Goal: Book appointment/travel/reservation

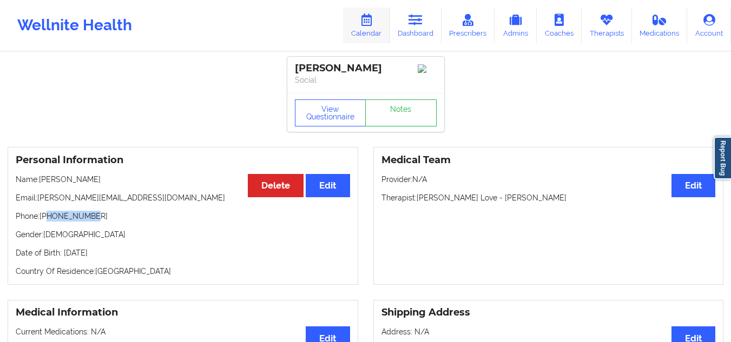
click at [362, 15] on icon at bounding box center [366, 20] width 14 height 12
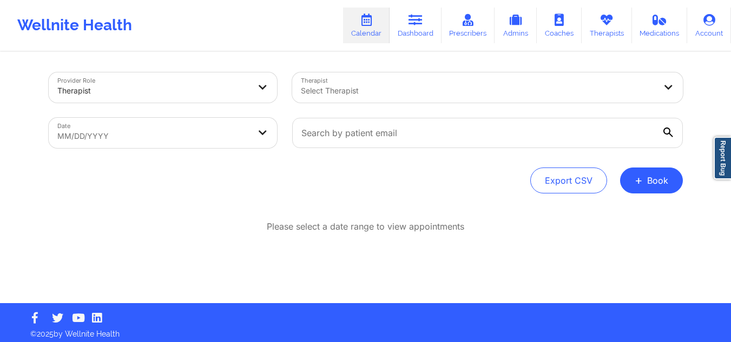
click at [366, 94] on div at bounding box center [478, 90] width 355 height 13
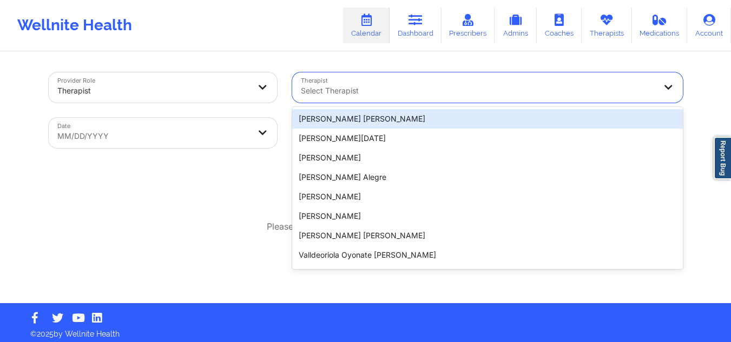
paste input "[PERSON_NAME] [PERSON_NAME]"
type input "[PERSON_NAME] [PERSON_NAME]"
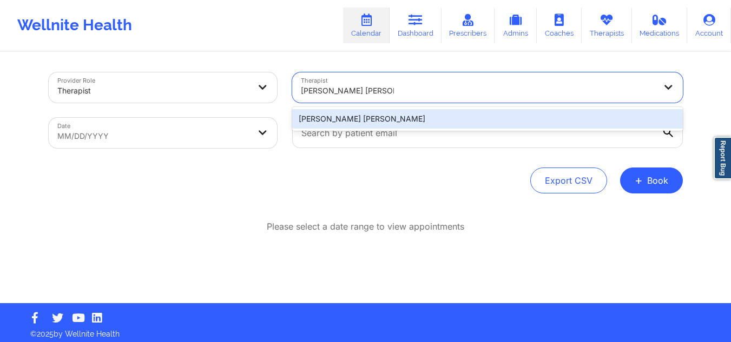
click at [387, 116] on div "[PERSON_NAME] [PERSON_NAME]" at bounding box center [487, 118] width 390 height 19
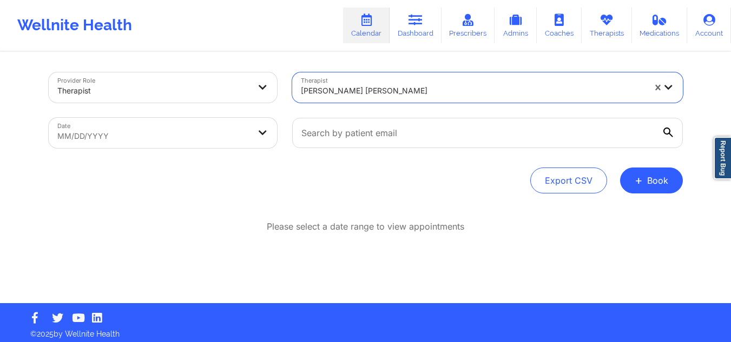
click at [192, 126] on body "Wellnite Health Calendar Dashboard Prescribers Admins Coaches Therapists Medica…" at bounding box center [365, 171] width 731 height 342
select select "2025-8"
select select "2025-9"
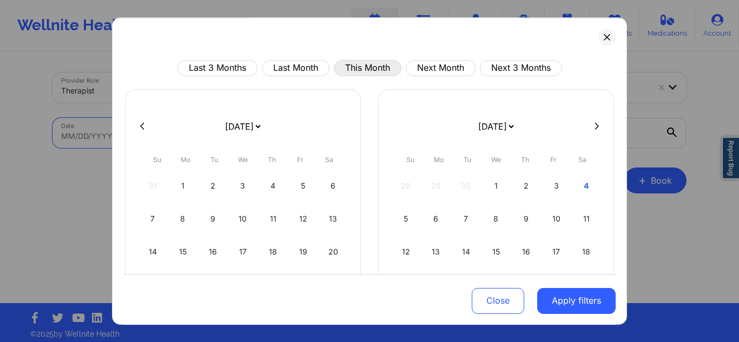
click at [354, 64] on button "This Month" at bounding box center [368, 68] width 68 height 16
select select "2025-9"
select select "2025-10"
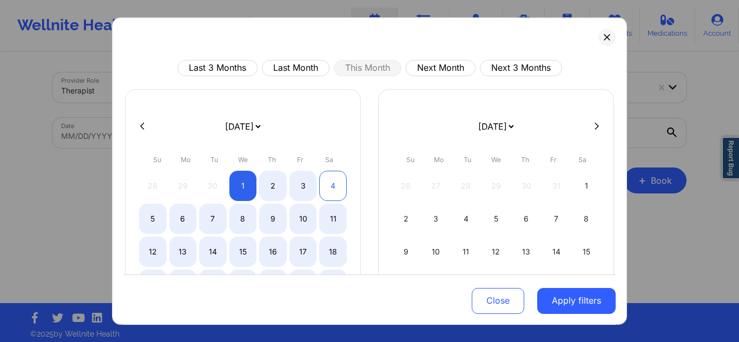
click at [334, 190] on div "4" at bounding box center [333, 186] width 28 height 30
select select "2025-9"
select select "2025-10"
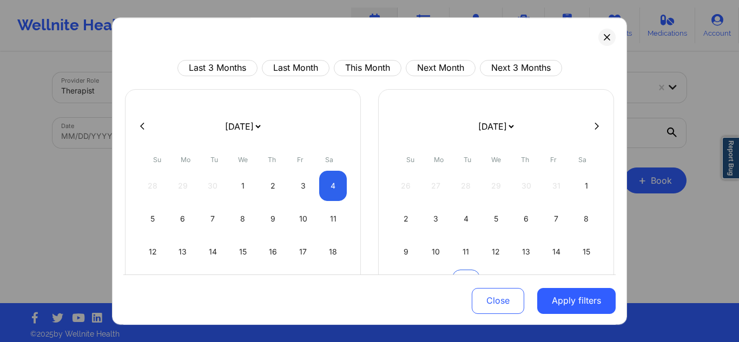
select select "2025-9"
select select "2025-10"
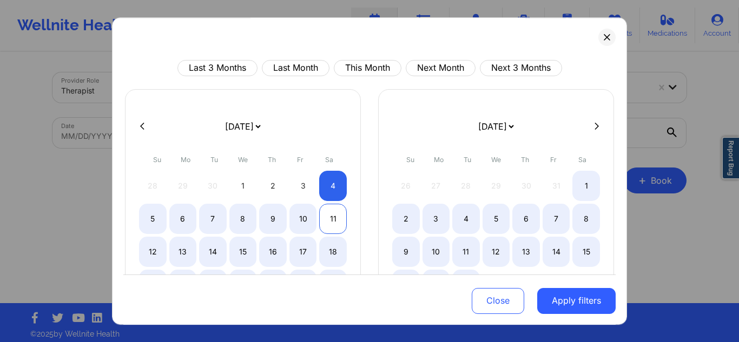
select select "2025-9"
select select "2025-10"
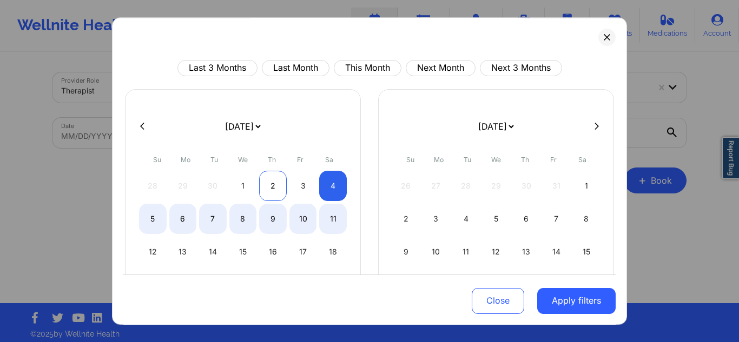
select select "2025-9"
select select "2025-10"
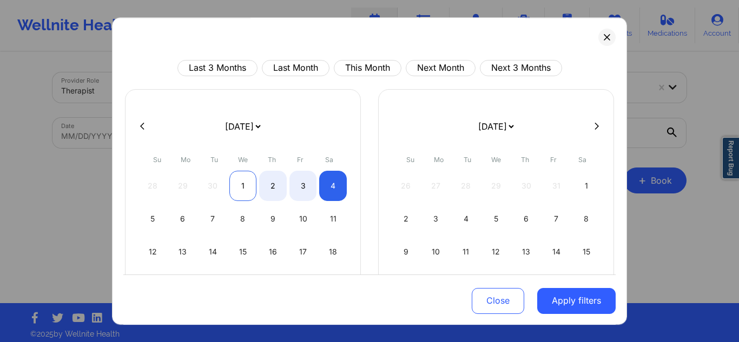
select select "2025-9"
select select "2025-10"
click at [238, 186] on div "1" at bounding box center [243, 186] width 28 height 30
select select "2025-9"
select select "2025-10"
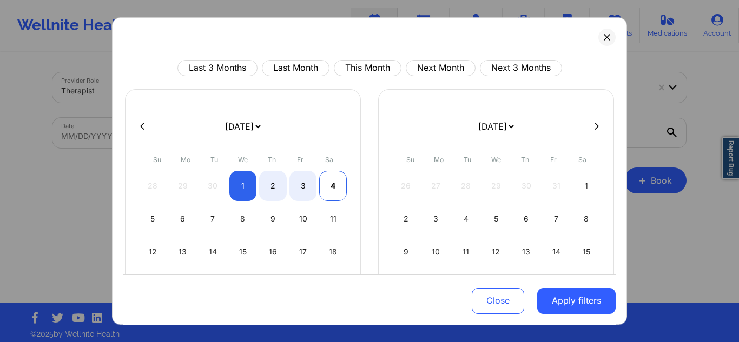
select select "2025-9"
select select "2025-10"
click at [321, 191] on div "4" at bounding box center [333, 186] width 28 height 30
select select "2025-9"
select select "2025-10"
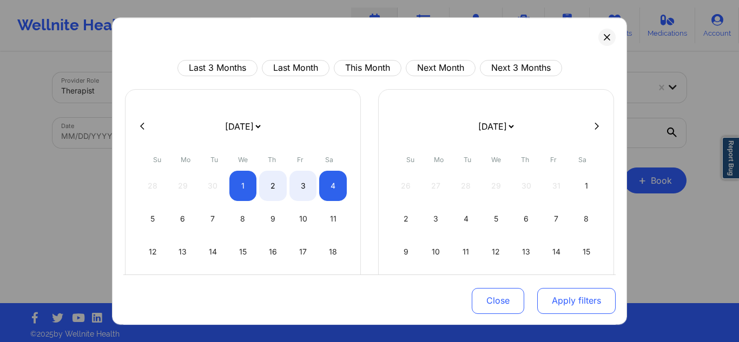
click at [552, 299] on button "Apply filters" at bounding box center [576, 301] width 78 height 26
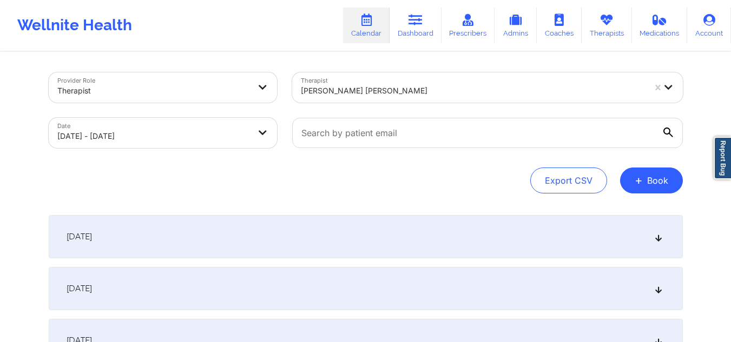
scroll to position [108, 0]
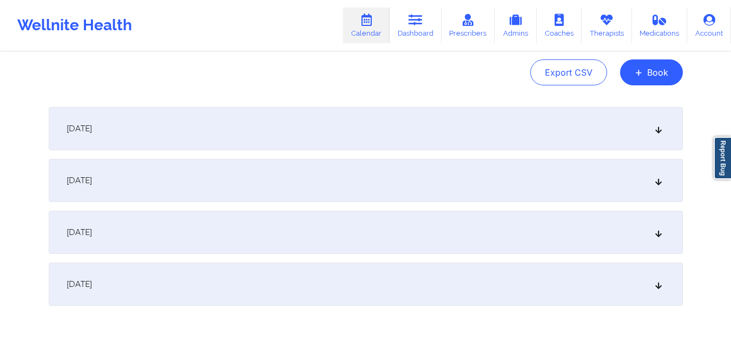
click at [352, 226] on div "[DATE]" at bounding box center [366, 232] width 634 height 43
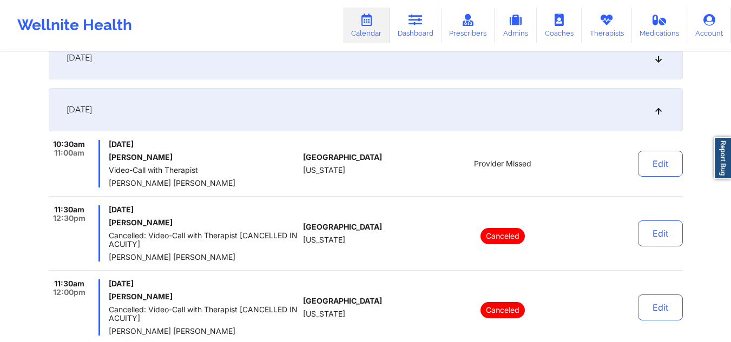
scroll to position [285, 0]
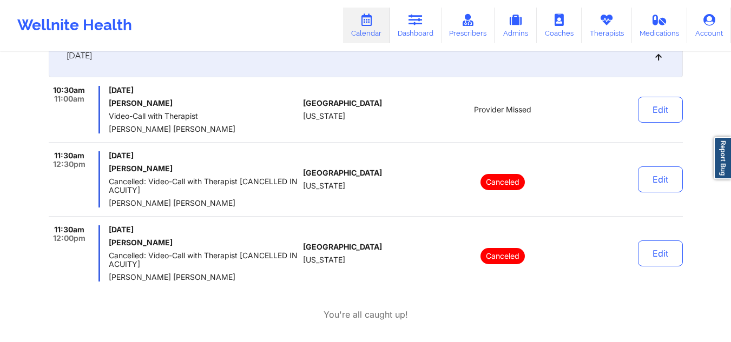
drag, startPoint x: 163, startPoint y: 109, endPoint x: 97, endPoint y: 99, distance: 66.2
click at [97, 99] on div "10:30am 11:00am [DATE] [PERSON_NAME] Video-Call with Therapist [PERSON_NAME] [P…" at bounding box center [174, 110] width 250 height 48
click at [191, 102] on h6 "[PERSON_NAME]" at bounding box center [204, 103] width 190 height 9
drag, startPoint x: 178, startPoint y: 101, endPoint x: 107, endPoint y: 101, distance: 71.4
click at [107, 101] on div "10:30am 11:00am [DATE] [PERSON_NAME] Video-Call with Therapist [PERSON_NAME] [P…" at bounding box center [174, 110] width 250 height 48
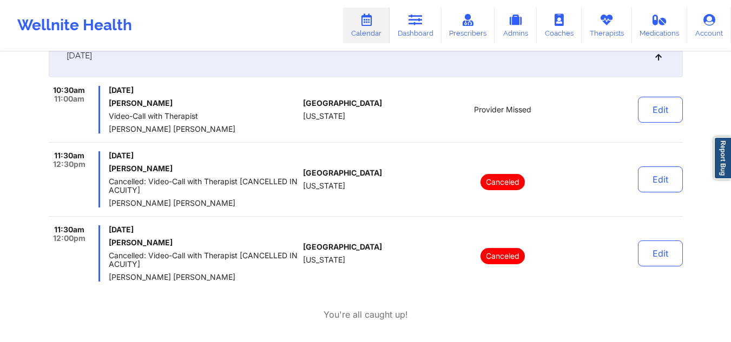
copy h6 "[PERSON_NAME]"
click at [429, 30] on link "Dashboard" at bounding box center [415, 26] width 52 height 36
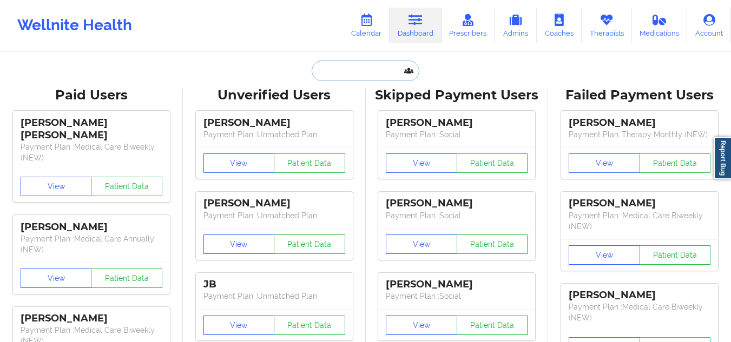
click at [385, 69] on input "text" at bounding box center [364, 71] width 107 height 21
paste input "[PERSON_NAME]"
type input "[PERSON_NAME]"
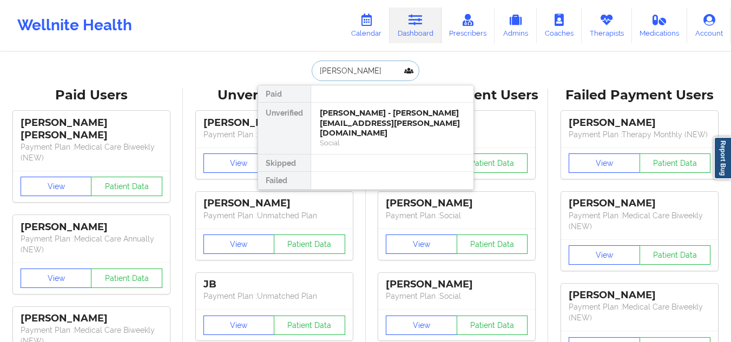
click at [393, 124] on div "[PERSON_NAME] - [PERSON_NAME][EMAIL_ADDRESS][PERSON_NAME][DOMAIN_NAME]" at bounding box center [392, 123] width 145 height 30
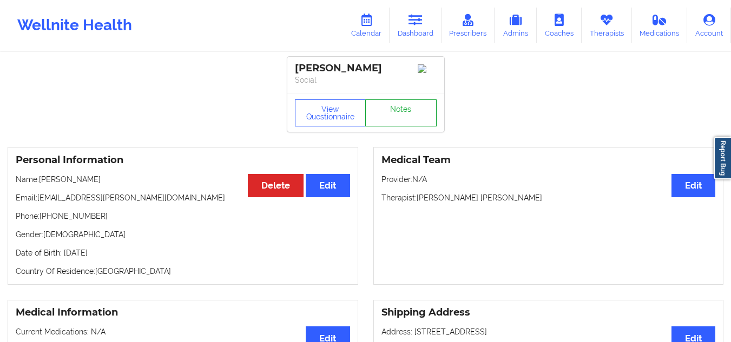
click at [413, 124] on link "Notes" at bounding box center [400, 113] width 71 height 27
click at [376, 17] on link "Calendar" at bounding box center [366, 26] width 47 height 36
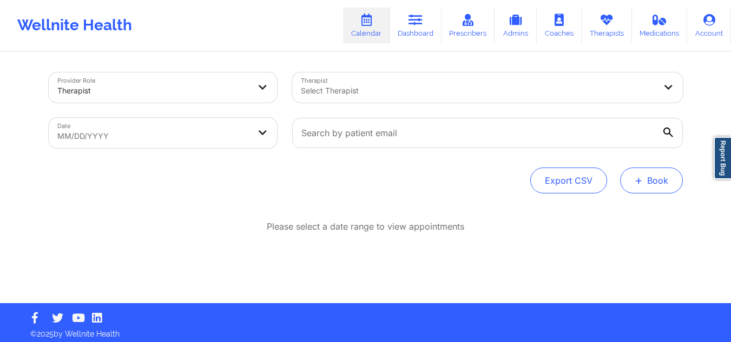
click at [641, 181] on span "+" at bounding box center [638, 180] width 8 height 6
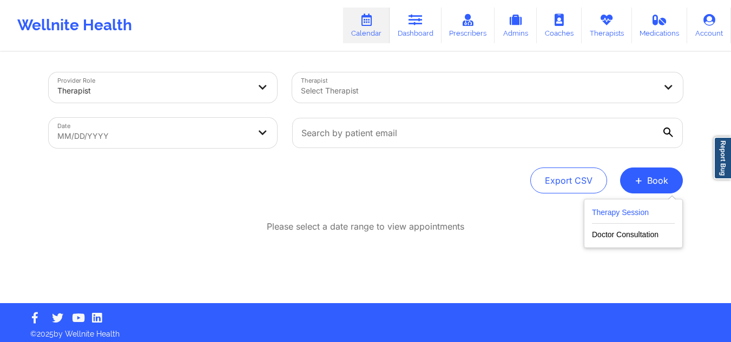
click at [636, 210] on button "Therapy Session" at bounding box center [633, 215] width 83 height 18
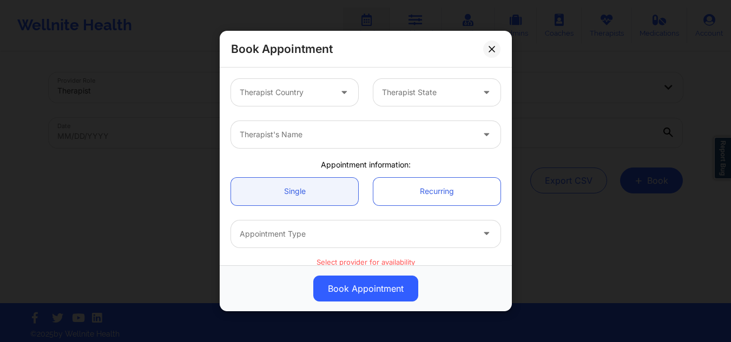
click at [292, 85] on div "Therapist Country" at bounding box center [281, 92] width 101 height 27
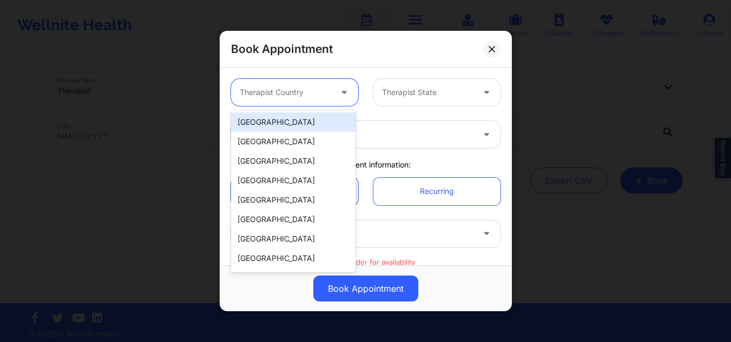
click at [301, 122] on div "[GEOGRAPHIC_DATA]" at bounding box center [293, 121] width 124 height 19
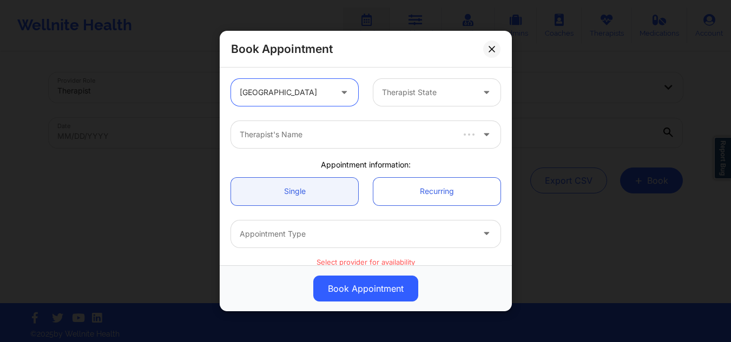
click at [422, 84] on div "Therapist State" at bounding box center [423, 92] width 101 height 27
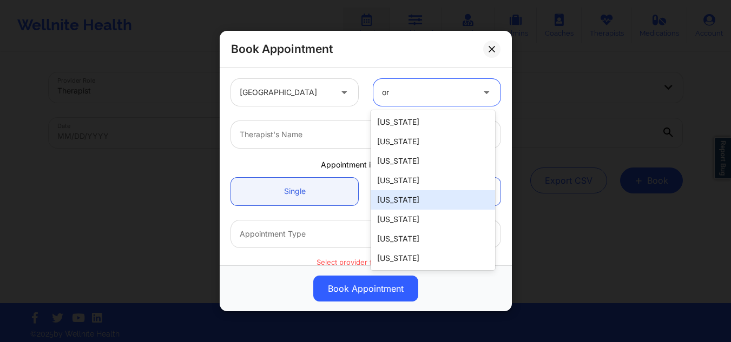
type input "ore"
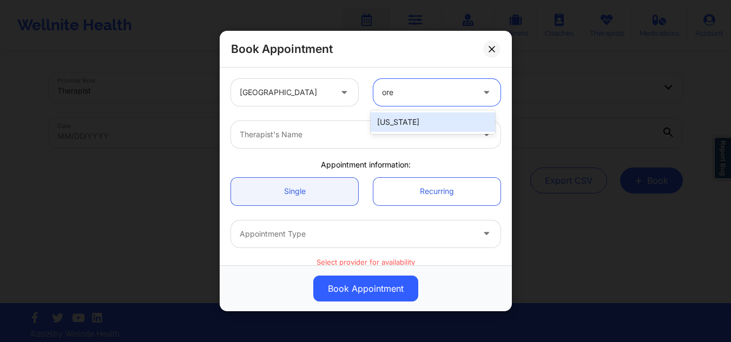
click at [441, 116] on div "[US_STATE]" at bounding box center [432, 121] width 124 height 19
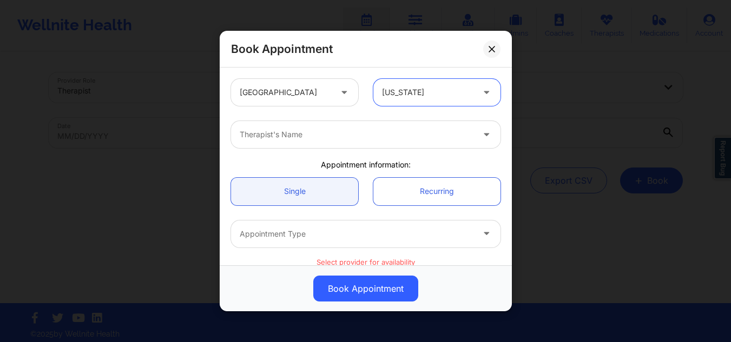
click at [352, 138] on div at bounding box center [357, 134] width 234 height 13
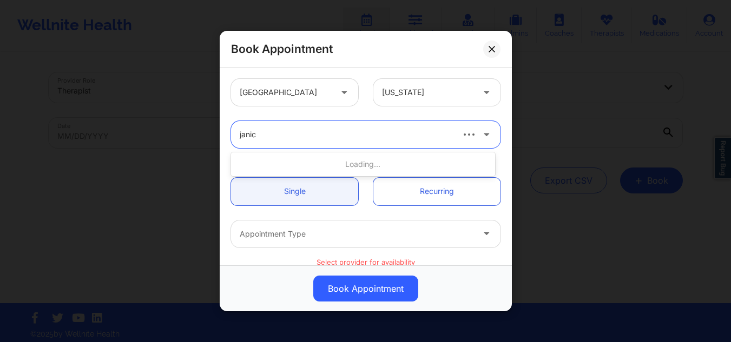
type input "[PERSON_NAME]"
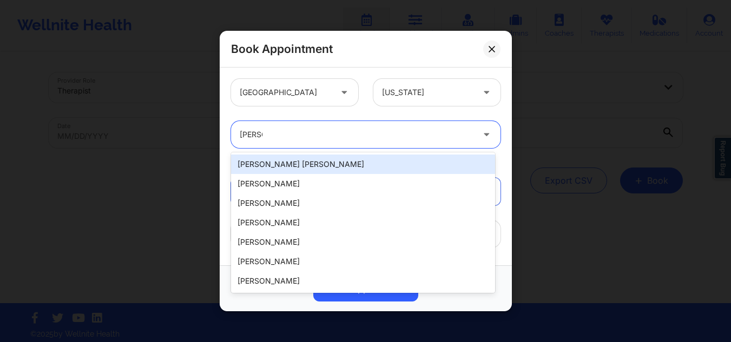
click at [330, 163] on div "[PERSON_NAME] [PERSON_NAME]" at bounding box center [363, 164] width 264 height 19
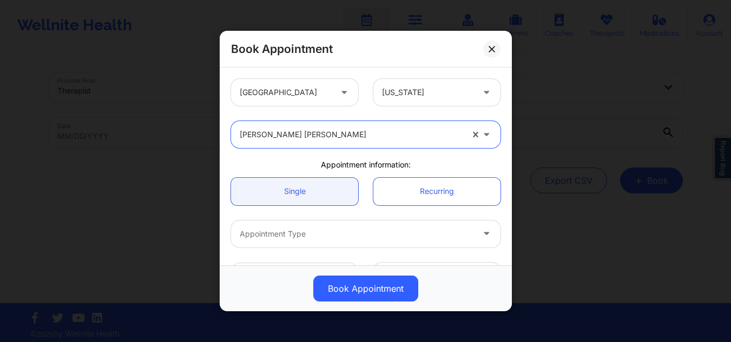
scroll to position [54, 0]
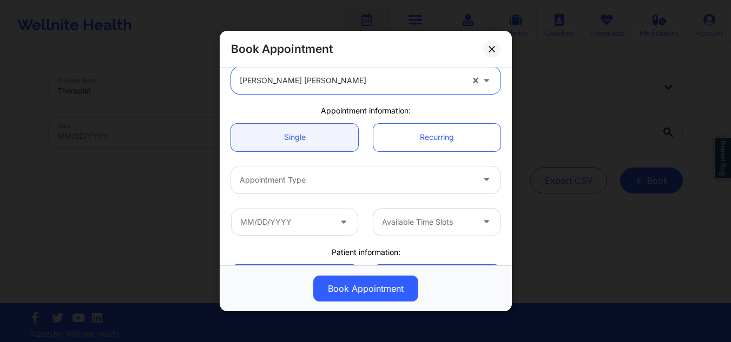
click at [309, 184] on div at bounding box center [357, 180] width 234 height 13
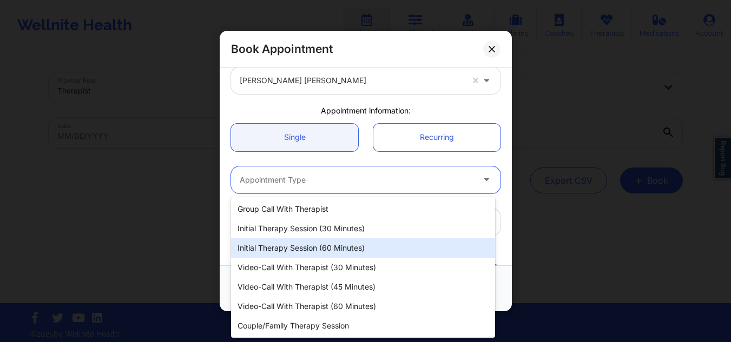
click at [347, 256] on div "Initial Therapy Session (60 minutes)" at bounding box center [363, 247] width 264 height 19
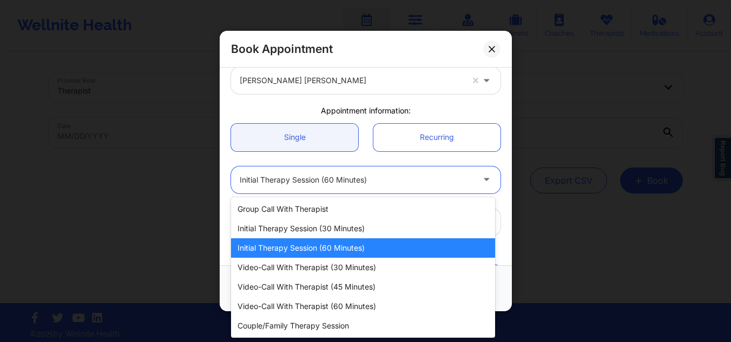
click at [339, 180] on div at bounding box center [357, 180] width 234 height 13
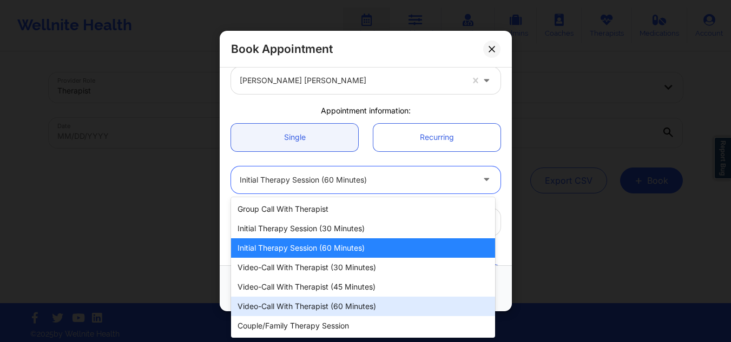
click at [312, 299] on div "Video-Call with Therapist (60 minutes)" at bounding box center [363, 306] width 264 height 19
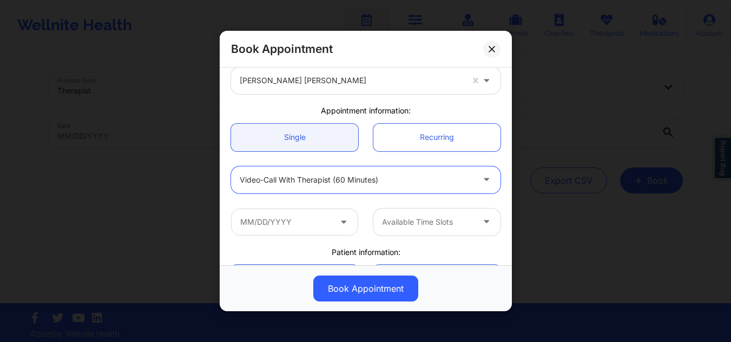
scroll to position [162, 0]
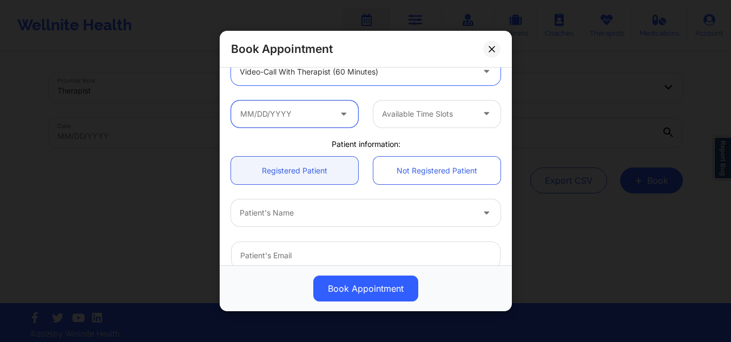
click at [286, 105] on input "text" at bounding box center [294, 113] width 127 height 27
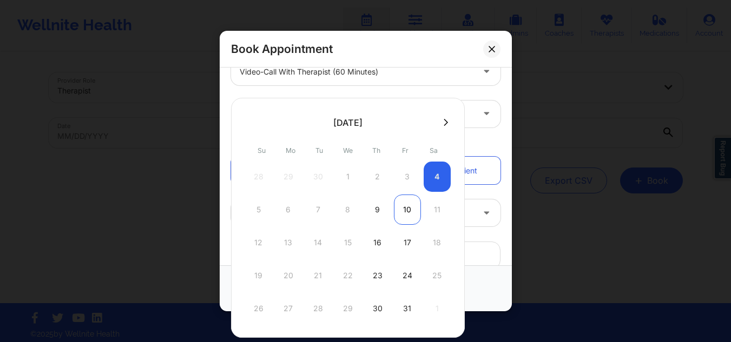
click at [405, 211] on div "10" at bounding box center [407, 210] width 27 height 30
type input "[DATE]"
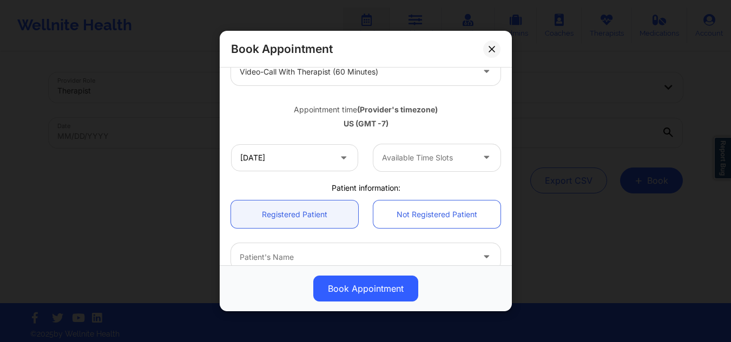
scroll to position [270, 0]
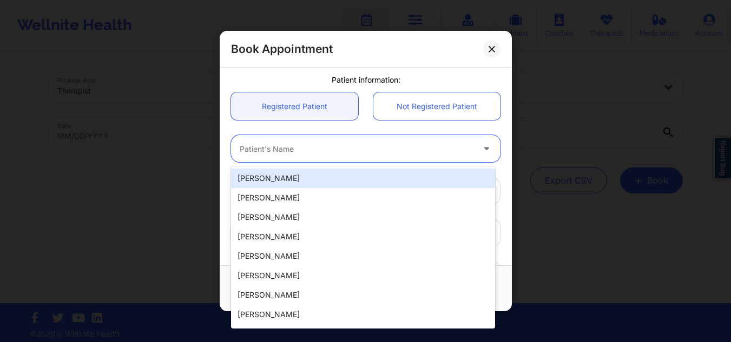
click at [314, 148] on div at bounding box center [357, 148] width 234 height 13
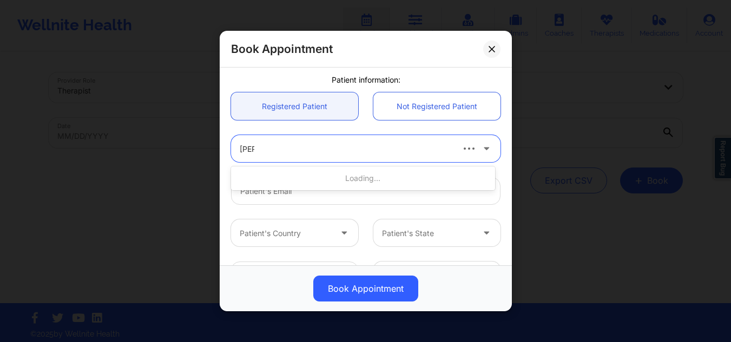
type input "sarina"
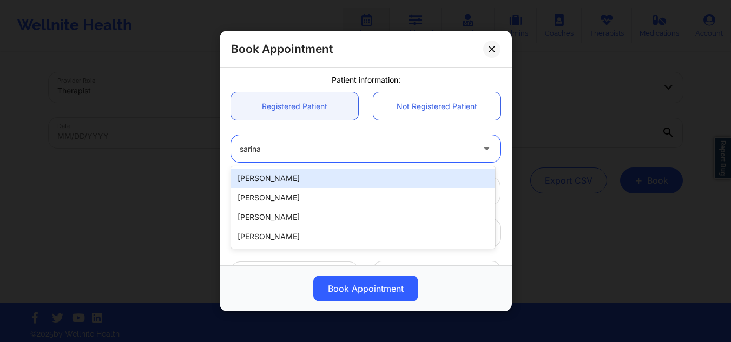
click at [306, 181] on div "[PERSON_NAME]" at bounding box center [363, 178] width 264 height 19
type input "[EMAIL_ADDRESS][PERSON_NAME][DOMAIN_NAME]"
type input "[PHONE_NUMBER]"
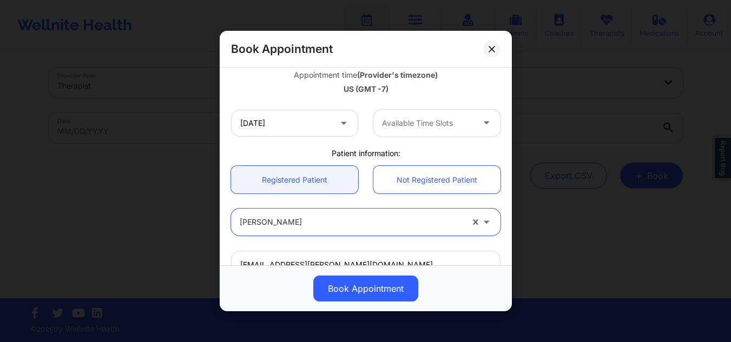
scroll to position [89, 0]
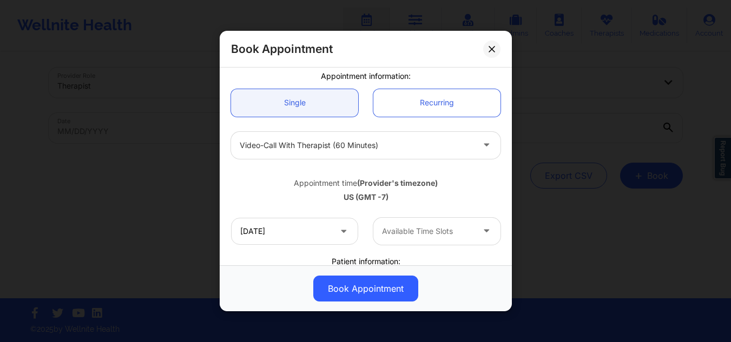
click at [349, 139] on div at bounding box center [357, 145] width 234 height 13
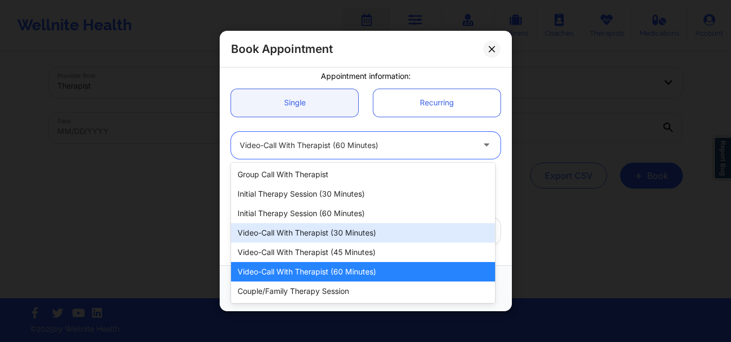
click at [337, 238] on div "Video-Call with Therapist (30 minutes)" at bounding box center [363, 232] width 264 height 19
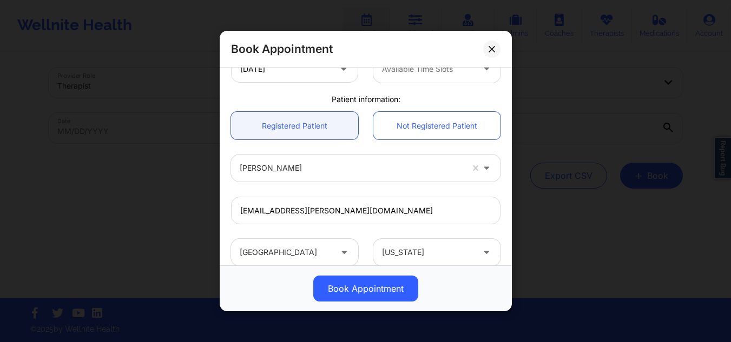
scroll to position [305, 0]
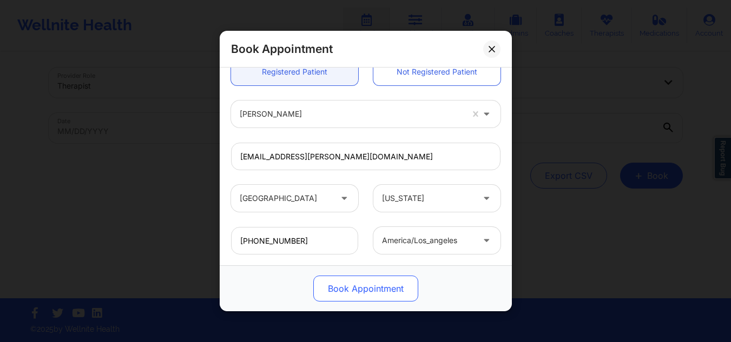
click at [356, 292] on button "Book Appointment" at bounding box center [365, 289] width 105 height 26
click at [349, 288] on button "Book Appointment" at bounding box center [365, 289] width 105 height 26
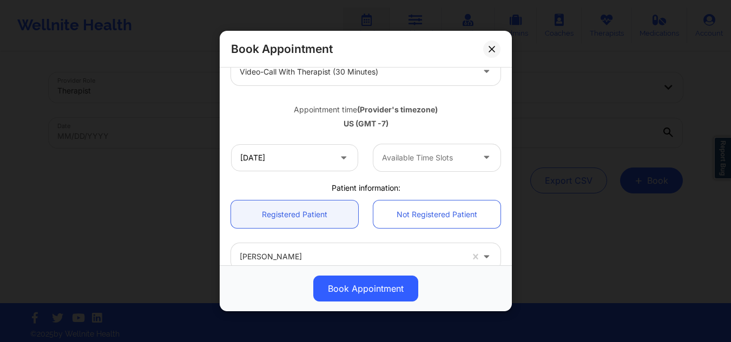
scroll to position [270, 0]
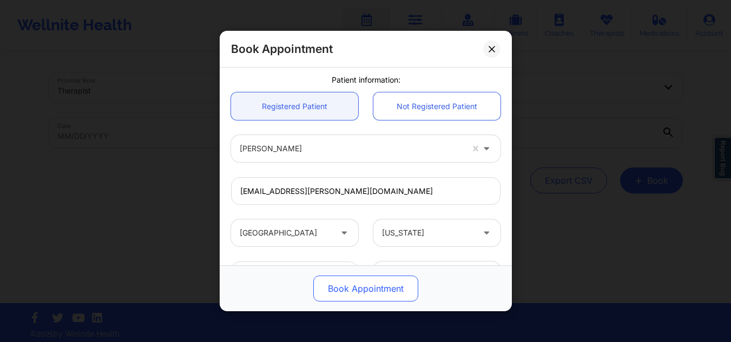
click at [384, 288] on button "Book Appointment" at bounding box center [365, 289] width 105 height 26
click at [384, 285] on button "Book Appointment" at bounding box center [365, 289] width 105 height 26
click at [374, 288] on button "Book Appointment" at bounding box center [365, 289] width 105 height 26
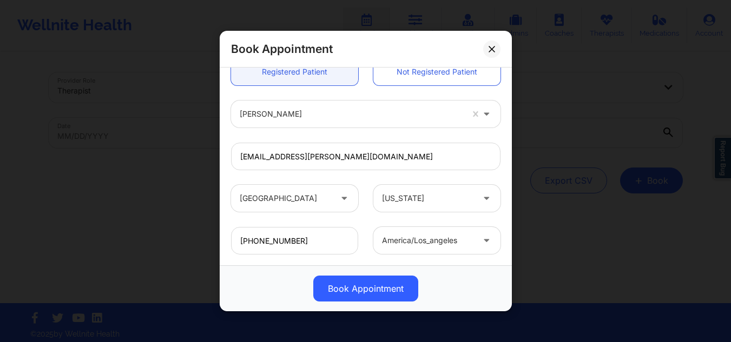
scroll to position [5, 0]
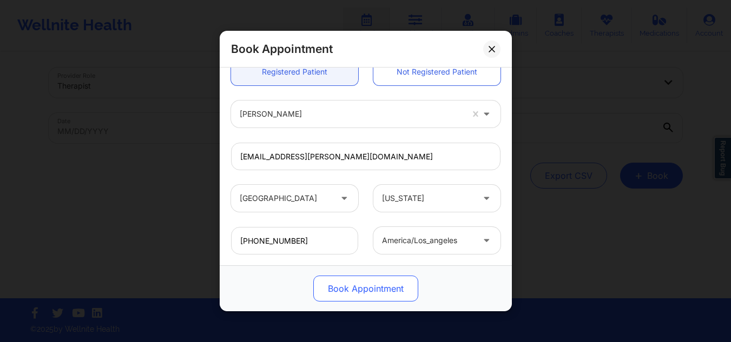
click at [341, 289] on button "Book Appointment" at bounding box center [365, 289] width 105 height 26
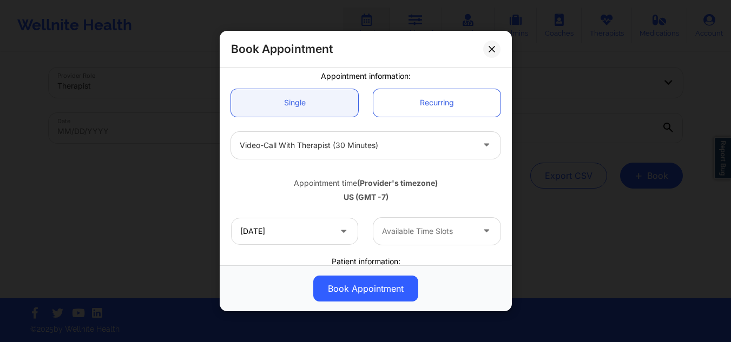
scroll to position [0, 0]
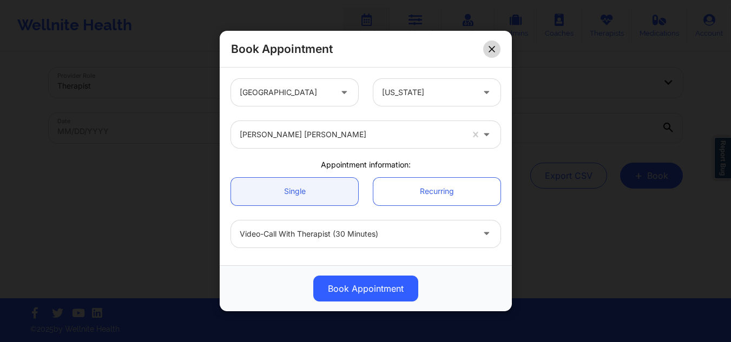
click at [496, 46] on button at bounding box center [491, 48] width 17 height 17
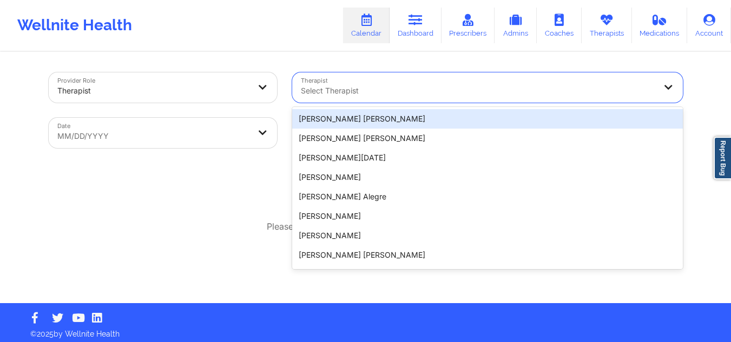
click at [404, 83] on div "Select Therapist" at bounding box center [474, 87] width 364 height 30
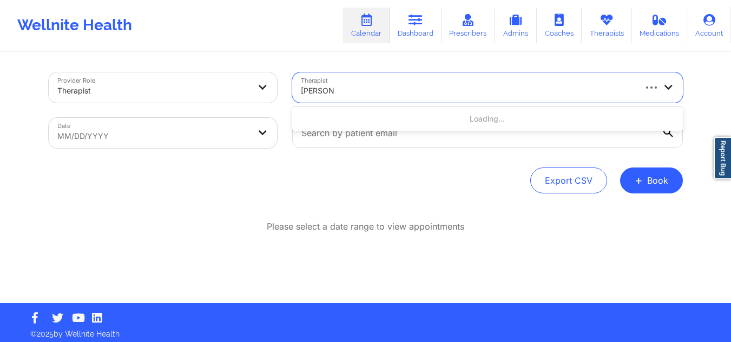
type input "janice kon"
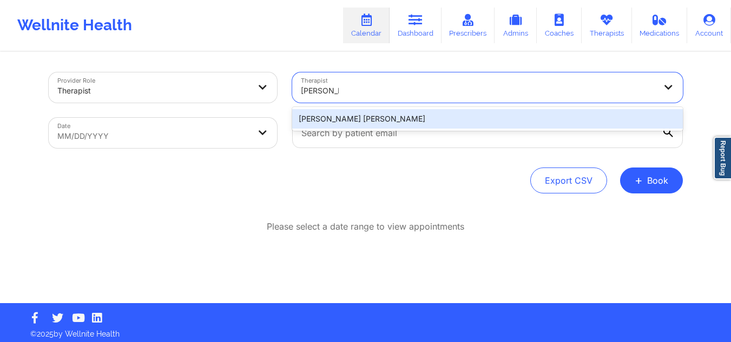
click at [398, 129] on div "[PERSON_NAME] [PERSON_NAME]" at bounding box center [487, 119] width 390 height 24
click at [563, 112] on div "[PERSON_NAME] [PERSON_NAME]" at bounding box center [487, 118] width 390 height 19
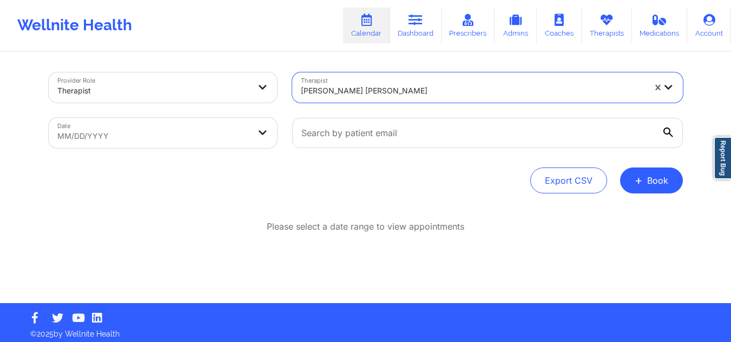
select select "2025-8"
select select "2025-9"
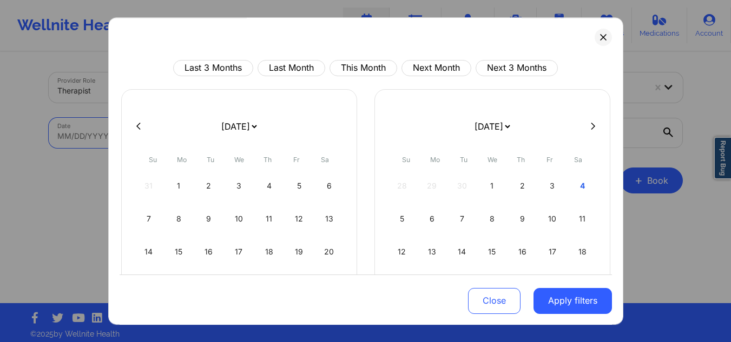
click at [112, 132] on body "Wellnite Health Calendar Dashboard Prescribers Admins Coaches Therapists Medica…" at bounding box center [365, 171] width 731 height 342
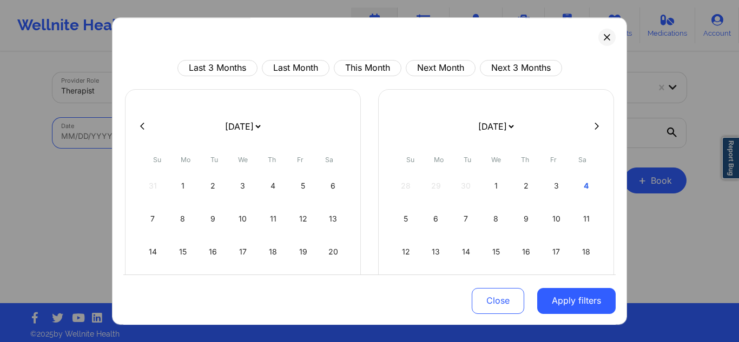
click at [594, 125] on button at bounding box center [596, 126] width 11 height 9
select select "2025-9"
select select "2025-10"
click at [271, 183] on div "2" at bounding box center [273, 186] width 28 height 30
select select "2025-9"
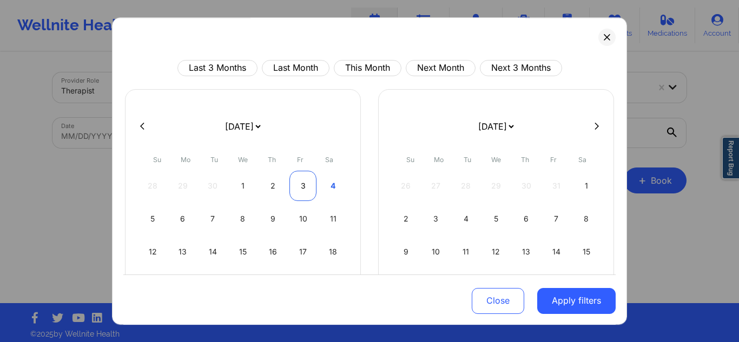
select select "2025-10"
click at [313, 187] on div "3" at bounding box center [303, 186] width 28 height 30
select select "2025-9"
select select "2025-10"
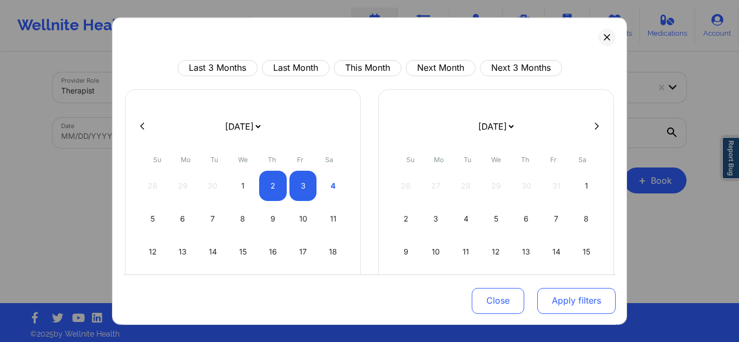
click at [580, 299] on button "Apply filters" at bounding box center [576, 301] width 78 height 26
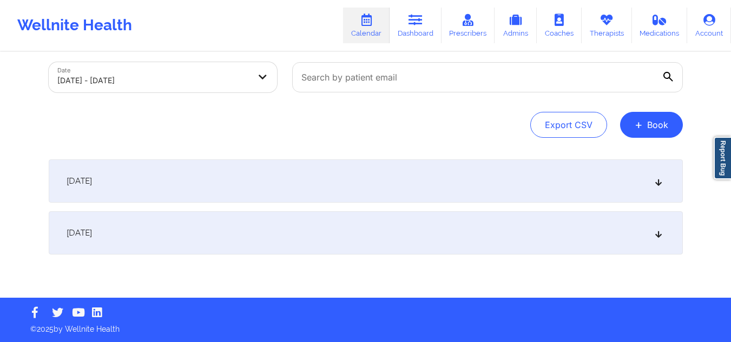
click at [434, 242] on div "[DATE]" at bounding box center [366, 232] width 634 height 43
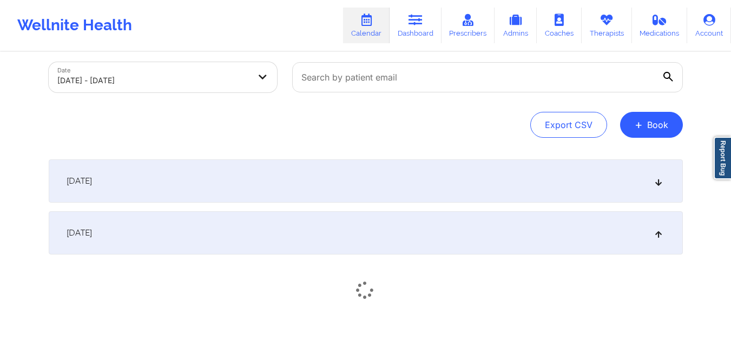
scroll to position [127, 0]
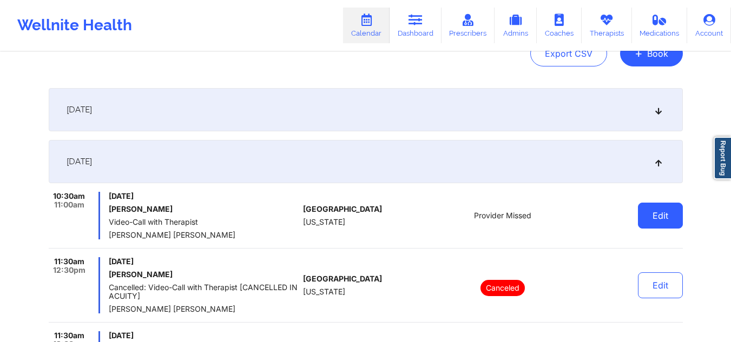
click at [657, 211] on button "Edit" at bounding box center [660, 216] width 45 height 26
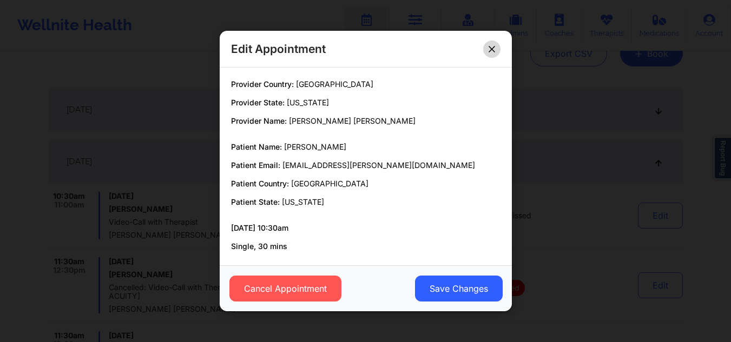
click at [499, 52] on button at bounding box center [491, 48] width 17 height 17
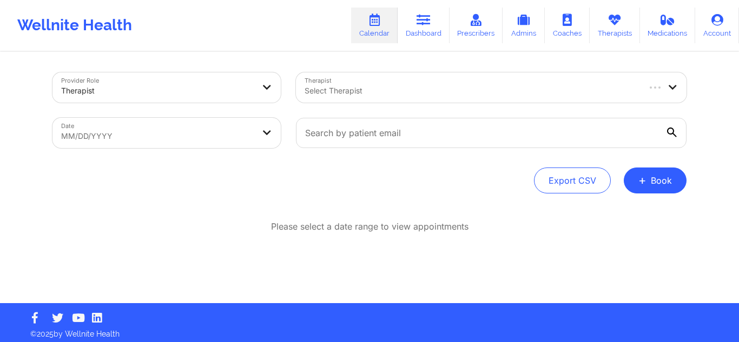
scroll to position [5, 0]
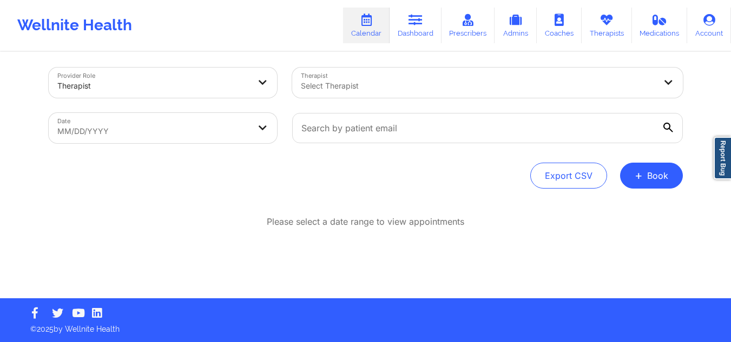
click at [373, 96] on div "Select Therapist" at bounding box center [474, 83] width 364 height 30
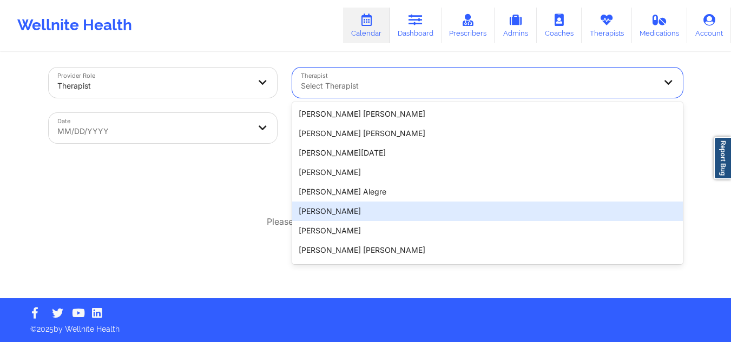
click at [711, 215] on div "Provider Role Therapist Therapist 20 results available. Use Up and Down to choo…" at bounding box center [365, 146] width 731 height 303
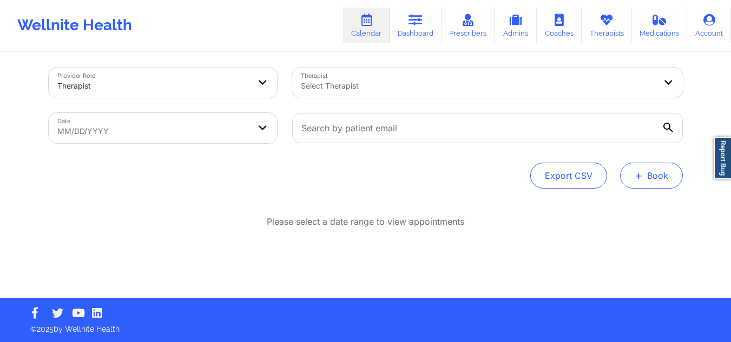
click at [623, 176] on button "+ Book" at bounding box center [651, 176] width 63 height 26
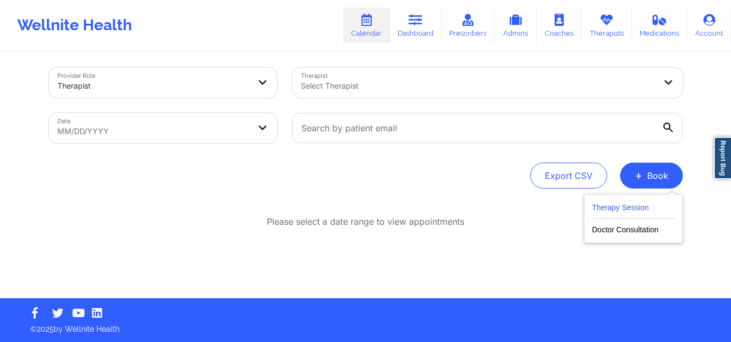
click at [613, 204] on button "Therapy Session" at bounding box center [633, 210] width 83 height 18
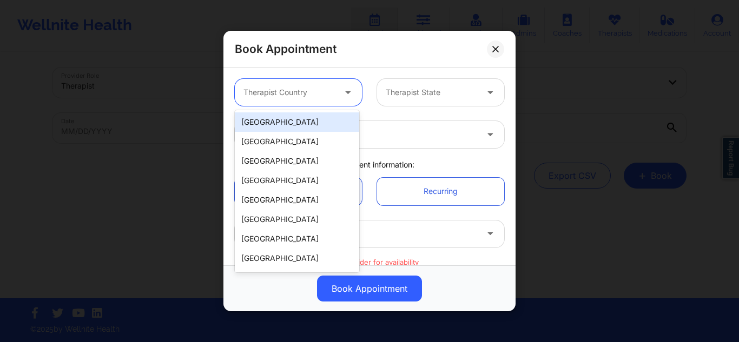
click at [275, 87] on div at bounding box center [288, 92] width 91 height 13
click at [269, 126] on div "[GEOGRAPHIC_DATA]" at bounding box center [297, 121] width 124 height 19
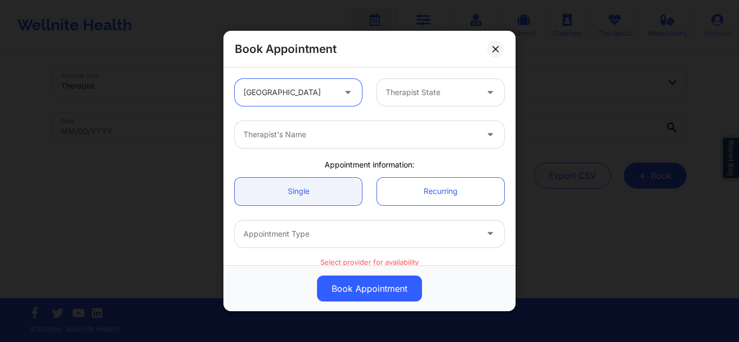
click at [415, 98] on div at bounding box center [431, 92] width 91 height 13
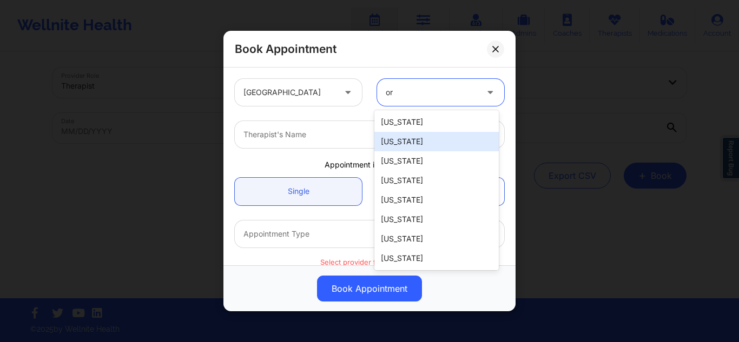
type input "ore"
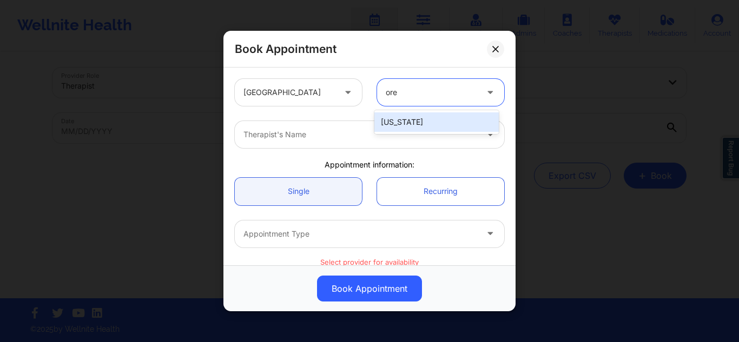
click at [422, 123] on div "[US_STATE]" at bounding box center [436, 121] width 124 height 19
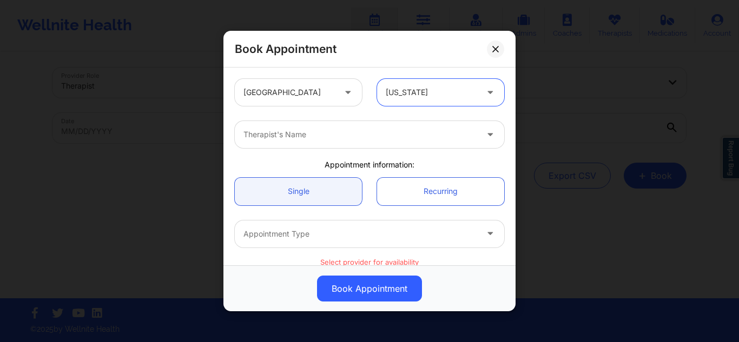
click at [351, 136] on div at bounding box center [360, 134] width 234 height 13
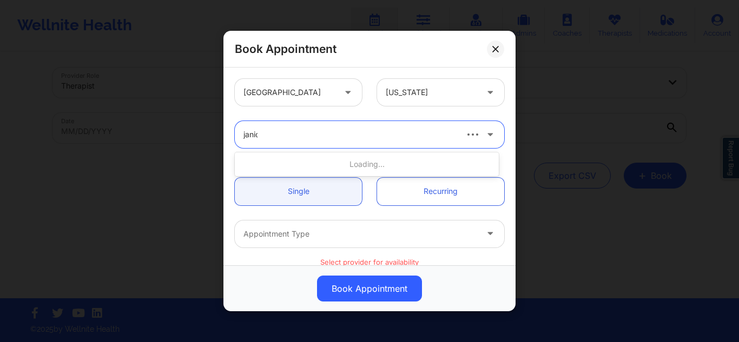
type input "[PERSON_NAME]"
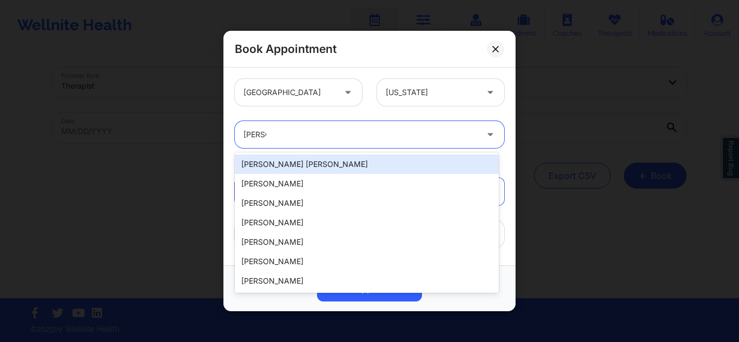
click at [313, 157] on div "[PERSON_NAME] [PERSON_NAME]" at bounding box center [367, 164] width 264 height 19
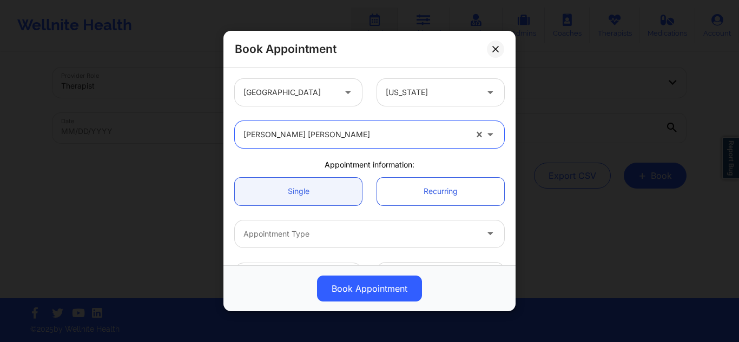
scroll to position [54, 0]
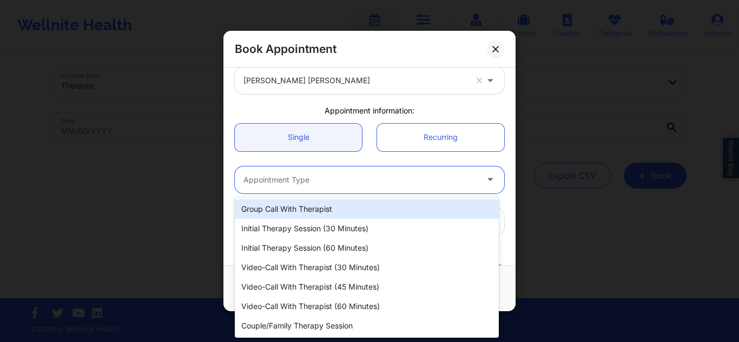
click at [309, 179] on div at bounding box center [360, 180] width 234 height 13
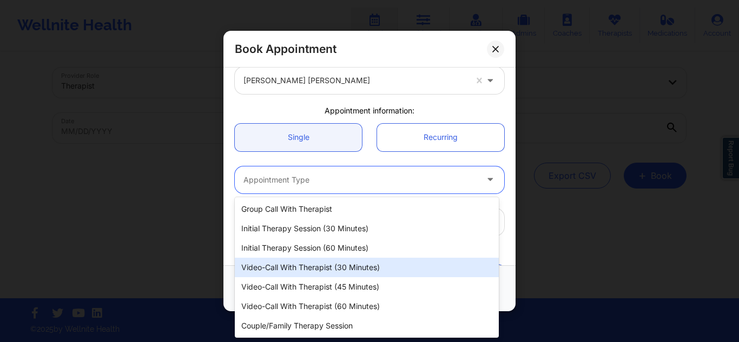
click at [309, 260] on div "Video-Call with Therapist (30 minutes)" at bounding box center [367, 267] width 264 height 19
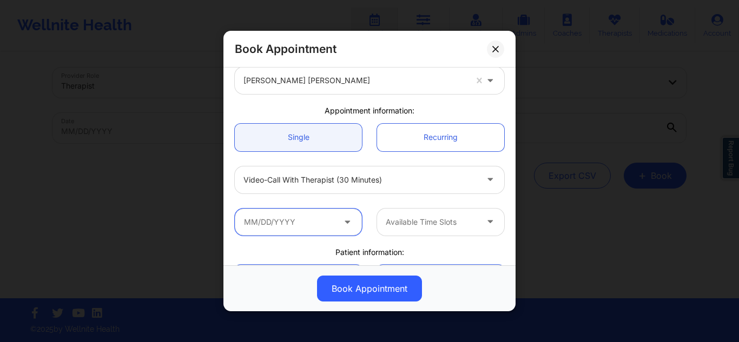
click at [310, 233] on input "text" at bounding box center [298, 221] width 127 height 27
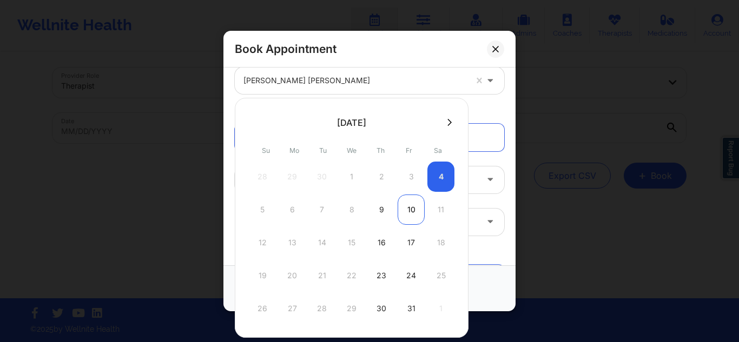
click at [409, 204] on div "10" at bounding box center [410, 210] width 27 height 30
type input "[DATE]"
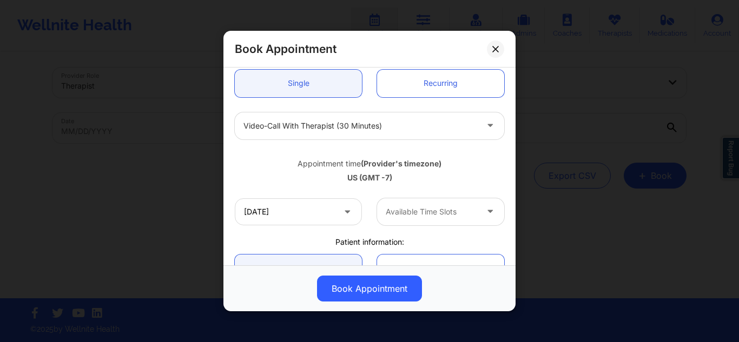
scroll to position [270, 0]
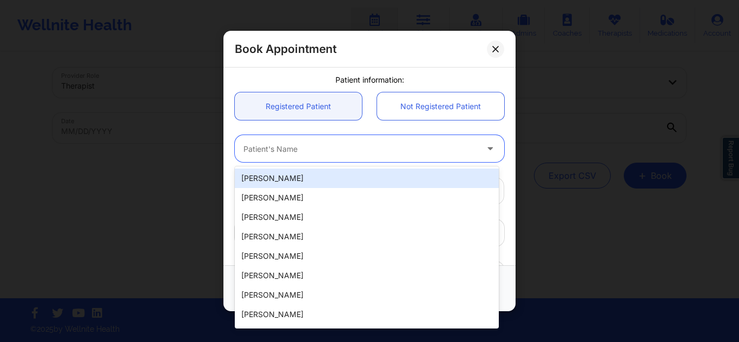
click at [306, 156] on div "Patient's Name" at bounding box center [356, 148] width 243 height 27
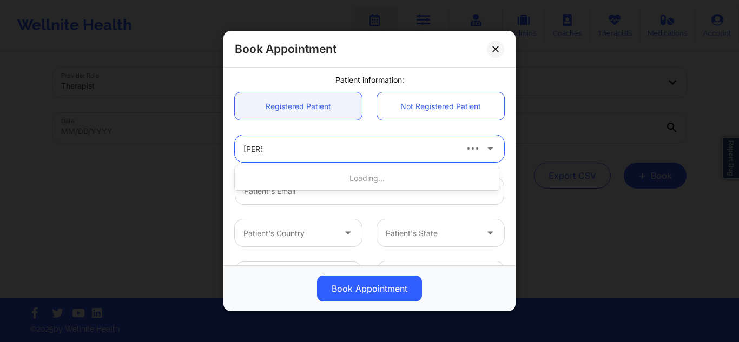
type input "sarina"
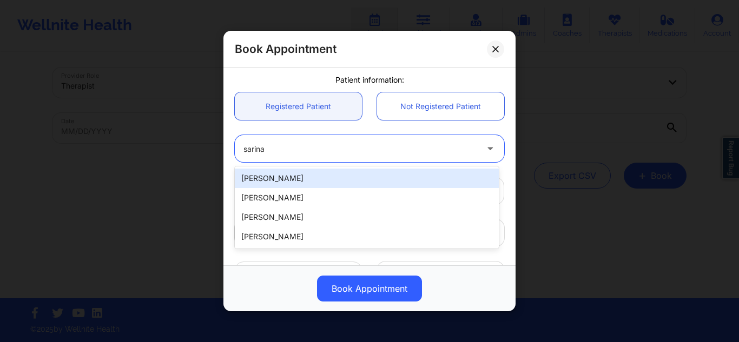
click at [303, 174] on div "[PERSON_NAME]" at bounding box center [367, 178] width 264 height 19
type input "[EMAIL_ADDRESS][PERSON_NAME][DOMAIN_NAME]"
type input "[PHONE_NUMBER]"
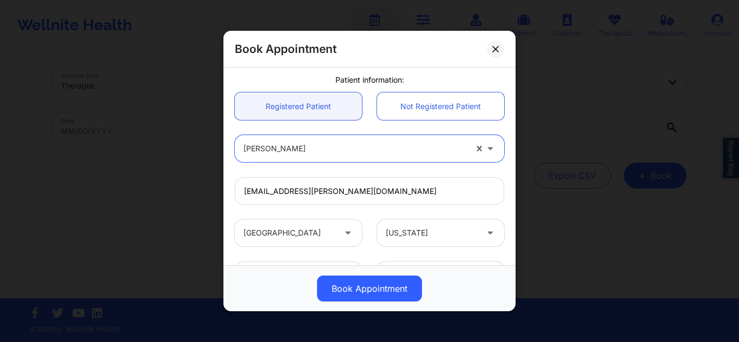
click at [313, 137] on div "[PERSON_NAME]" at bounding box center [354, 148] width 223 height 27
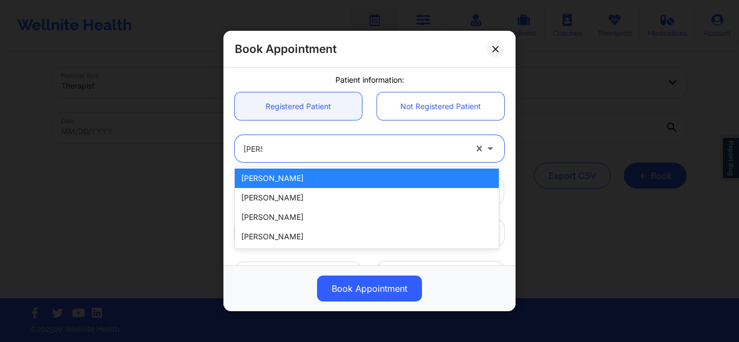
type input "sarina"
click at [300, 187] on div "[PERSON_NAME]" at bounding box center [367, 178] width 264 height 19
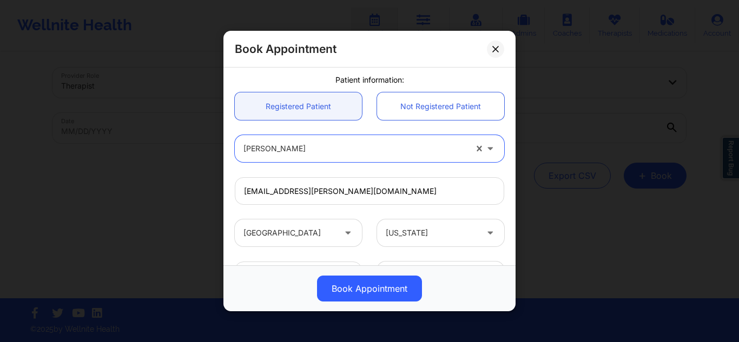
scroll to position [305, 0]
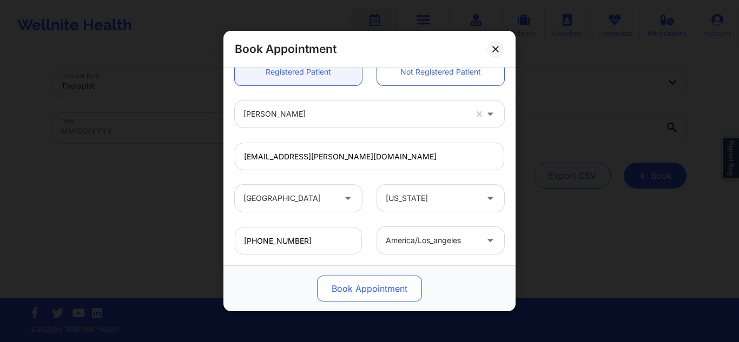
click at [380, 287] on button "Book Appointment" at bounding box center [369, 289] width 105 height 26
click at [348, 290] on button "Book Appointment" at bounding box center [369, 289] width 105 height 26
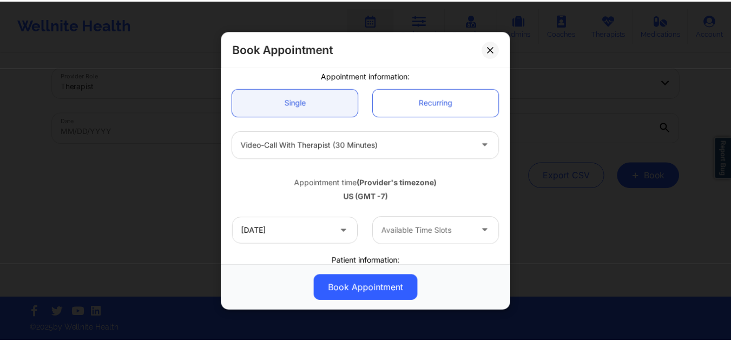
scroll to position [0, 0]
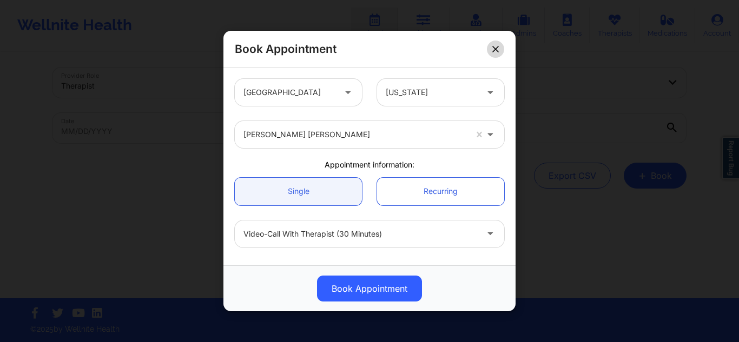
click at [493, 53] on button at bounding box center [495, 48] width 17 height 17
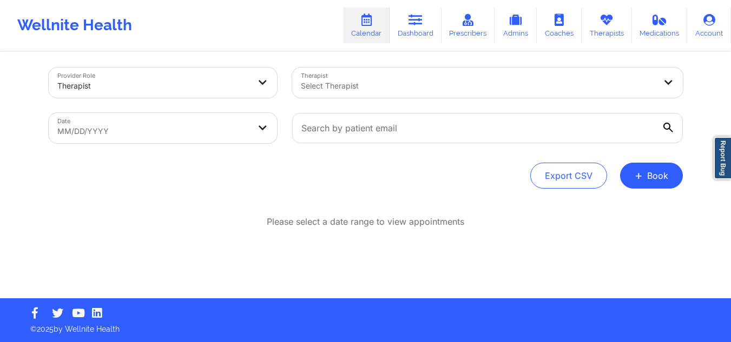
click at [408, 100] on div "Therapist Select Therapist" at bounding box center [487, 82] width 406 height 45
click at [406, 90] on div at bounding box center [478, 85] width 355 height 13
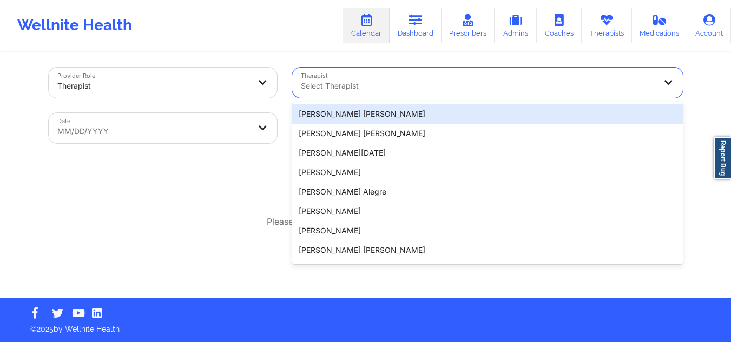
paste input "Ava Germany-Carter"
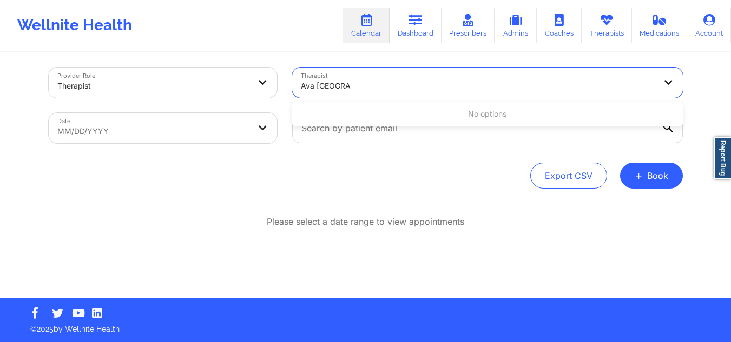
type input "Ava Germany"
